Goal: Task Accomplishment & Management: Use online tool/utility

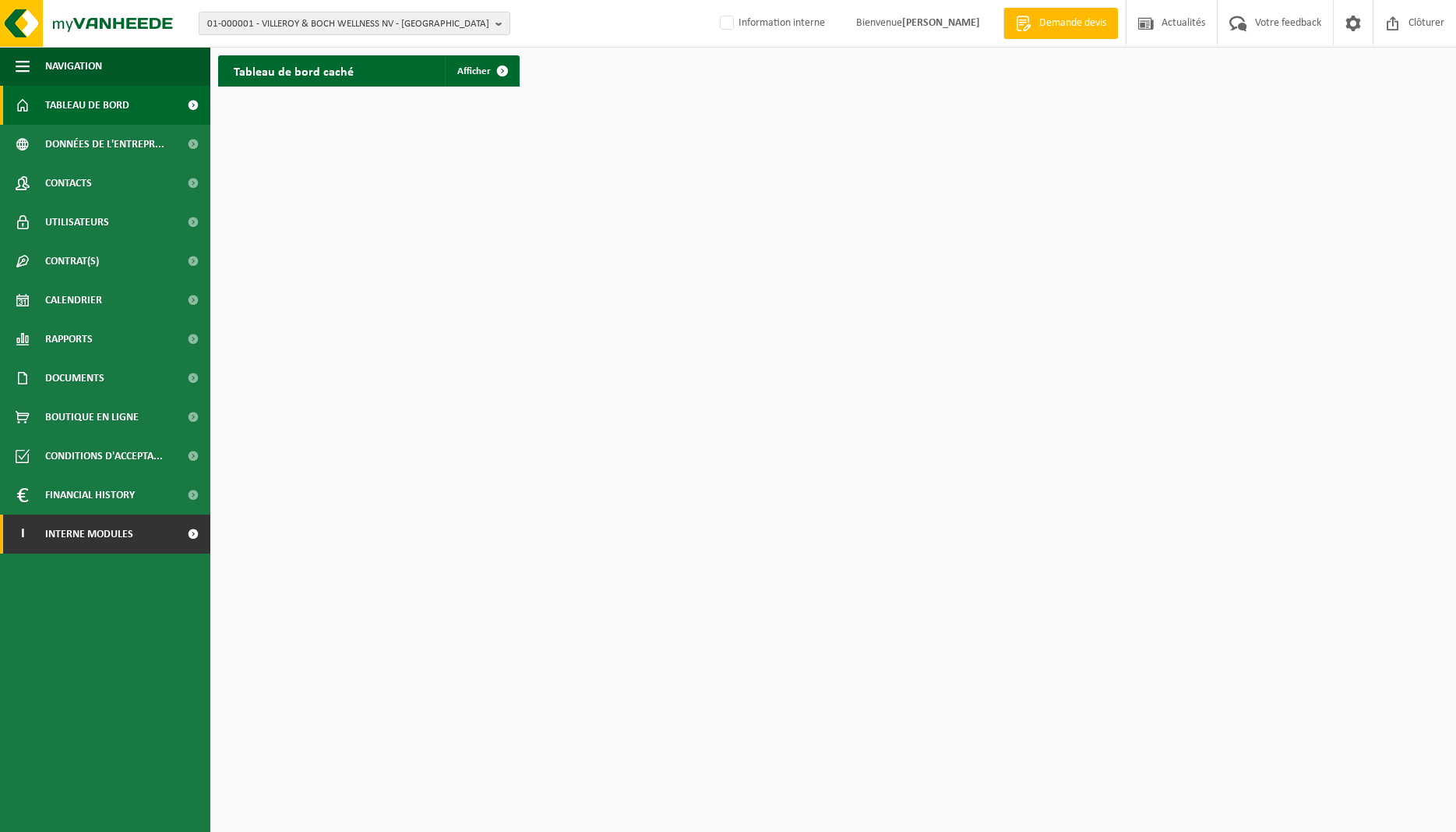
click at [117, 541] on span "Interne modules" at bounding box center [89, 534] width 88 height 39
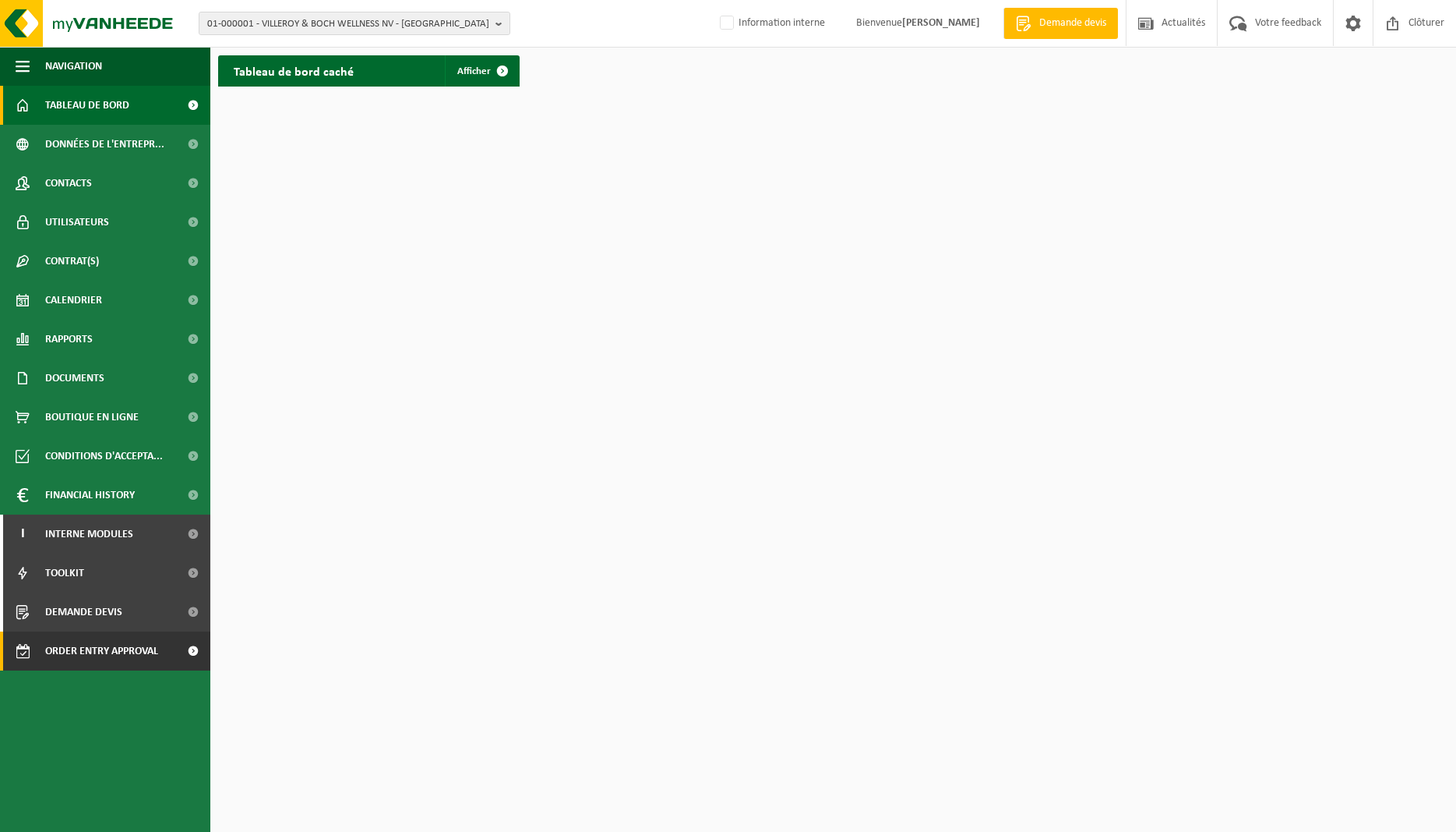
click at [120, 642] on span "Order entry approval" at bounding box center [101, 651] width 113 height 39
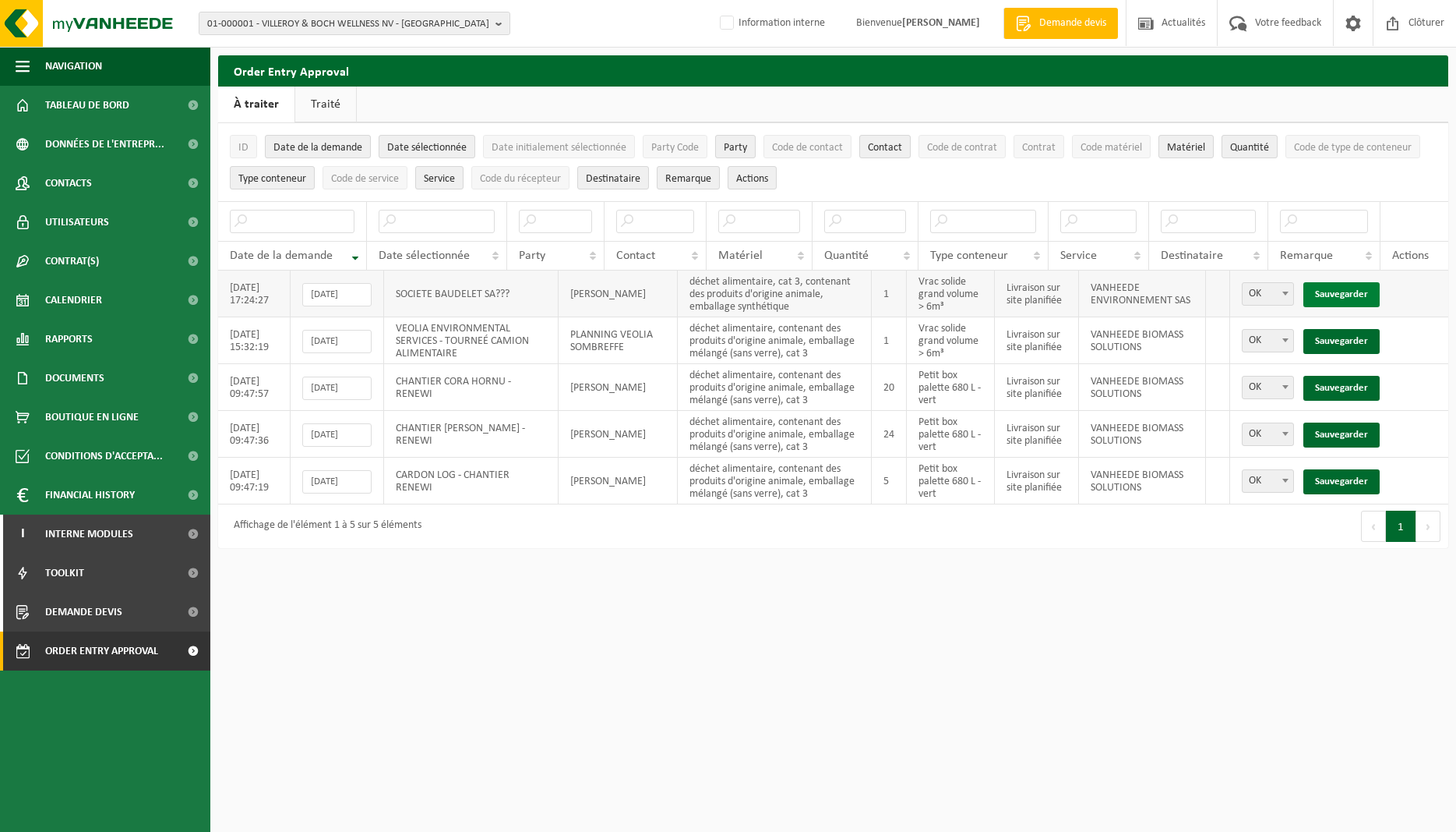
click at [1356, 294] on link "Sauvegarder" at bounding box center [1341, 295] width 76 height 25
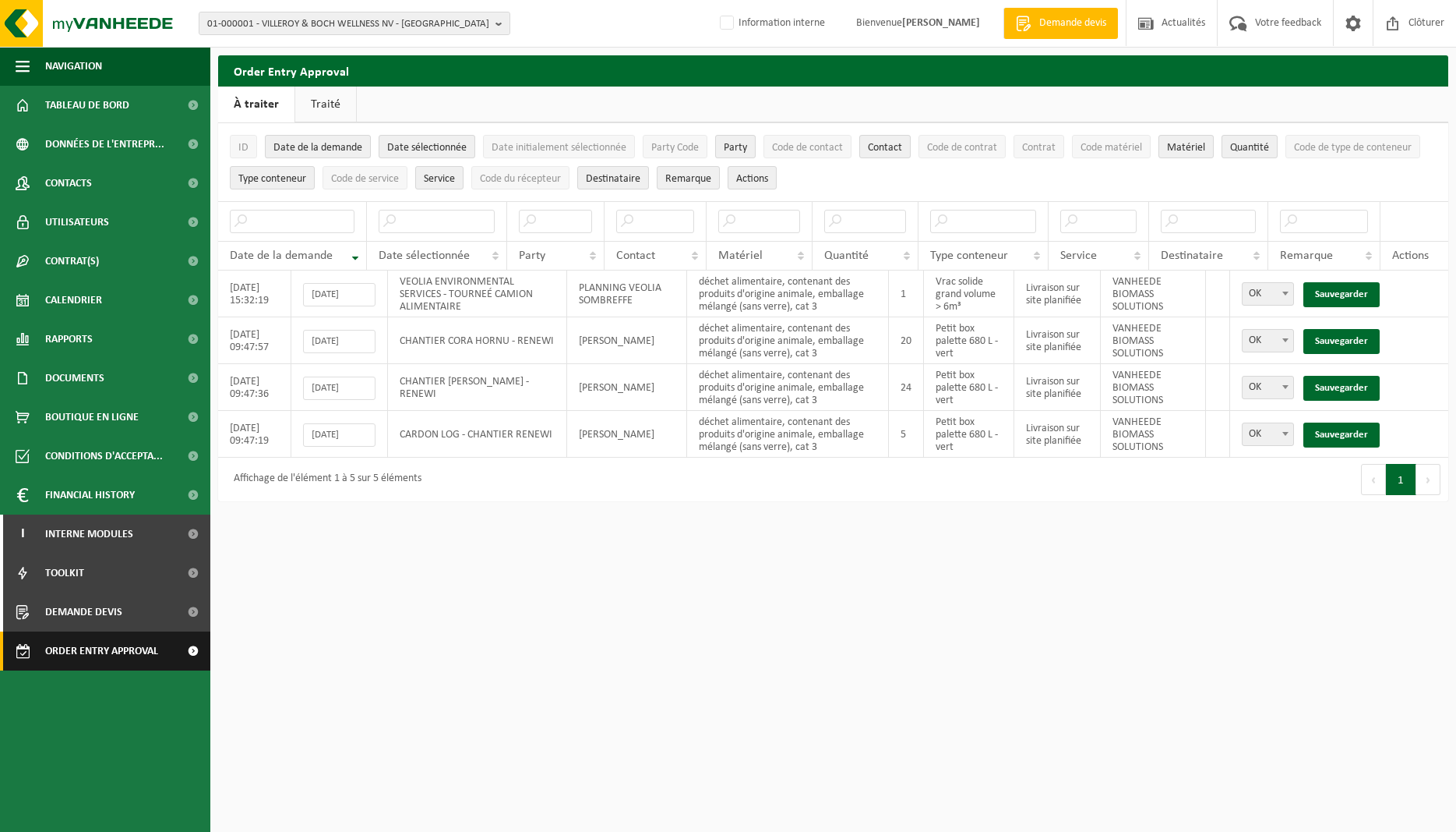
click at [136, 650] on span "Order entry approval" at bounding box center [101, 651] width 113 height 39
click at [102, 659] on span "Order entry approval" at bounding box center [101, 651] width 113 height 39
